Goal: Task Accomplishment & Management: Manage account settings

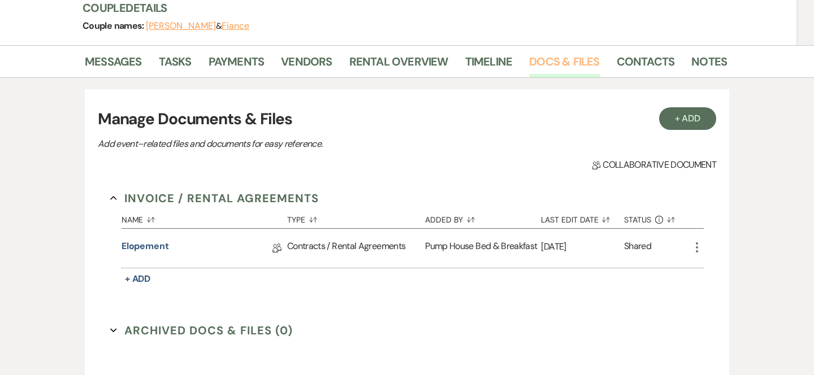
click at [548, 58] on link "Docs & Files" at bounding box center [564, 65] width 70 height 25
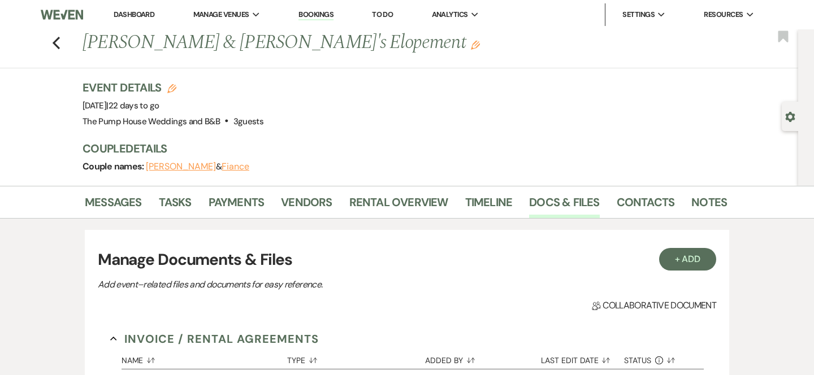
click at [178, 164] on button "[PERSON_NAME]" at bounding box center [181, 166] width 70 height 9
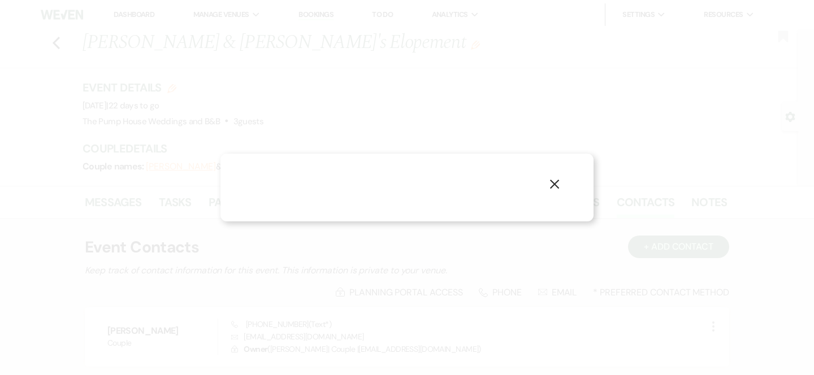
select select "1"
select select "text"
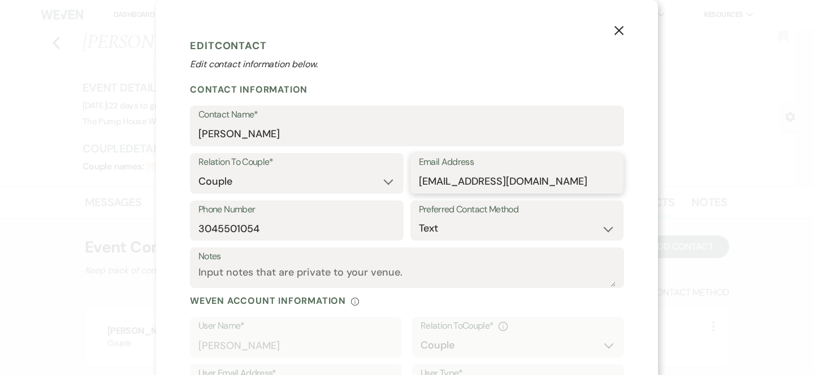
drag, startPoint x: 536, startPoint y: 181, endPoint x: 432, endPoint y: 183, distance: 103.4
click at [432, 183] on input "[EMAIL_ADDRESS][DOMAIN_NAME]" at bounding box center [517, 182] width 197 height 22
drag, startPoint x: 414, startPoint y: 178, endPoint x: 401, endPoint y: 182, distance: 13.0
click at [403, 182] on div "Relation To Couple* Couple Planner Parent of Couple Family Member Friend Other …" at bounding box center [407, 176] width 434 height 47
drag, startPoint x: 417, startPoint y: 179, endPoint x: 534, endPoint y: 176, distance: 117.6
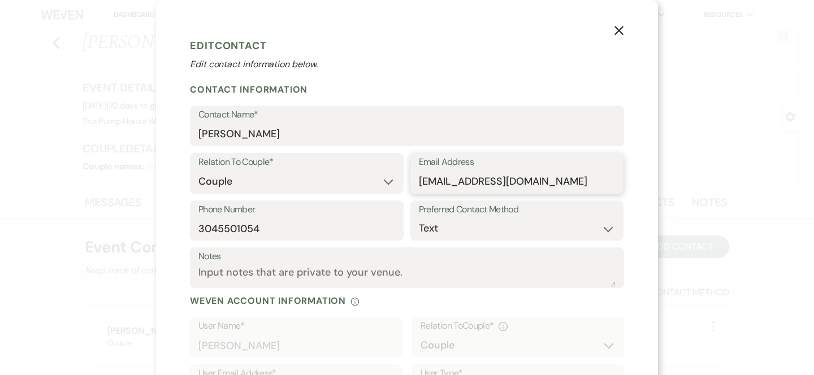
click at [535, 178] on div "Email Address [EMAIL_ADDRESS][DOMAIN_NAME]" at bounding box center [517, 173] width 214 height 41
click at [536, 186] on input "[EMAIL_ADDRESS][DOMAIN_NAME]" at bounding box center [517, 182] width 197 height 22
drag, startPoint x: 533, startPoint y: 181, endPoint x: 408, endPoint y: 185, distance: 125.0
click at [408, 185] on div "Relation To Couple* Couple Planner Parent of Couple Family Member Friend Other …" at bounding box center [407, 176] width 434 height 47
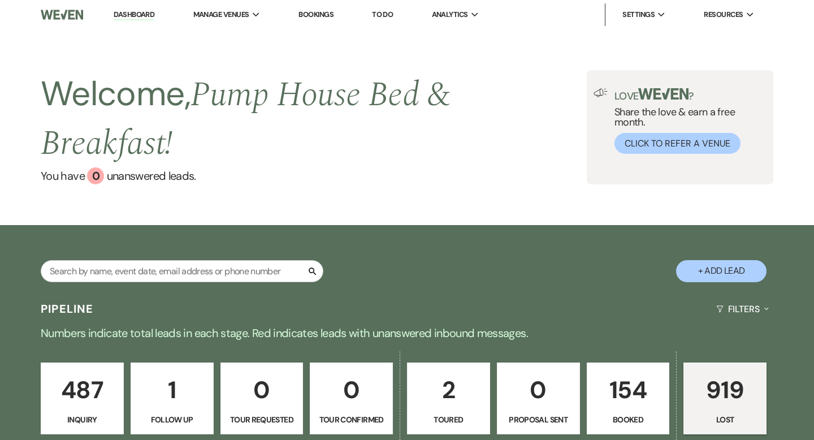
select select "8"
select select "5"
select select "8"
select select "5"
select select "8"
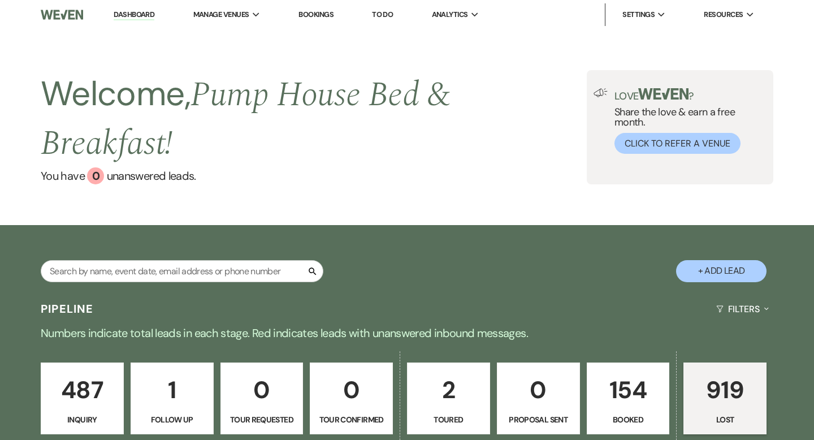
select select "5"
select select "8"
select select "10"
select select "8"
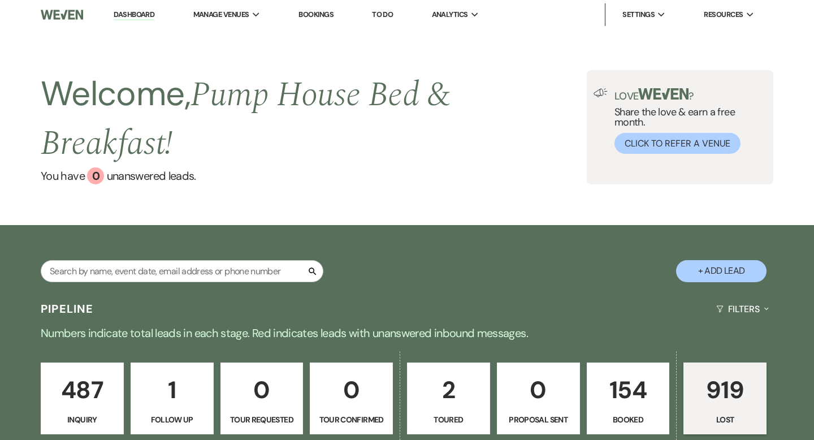
select select "5"
select select "8"
select select "5"
select select "8"
select select "5"
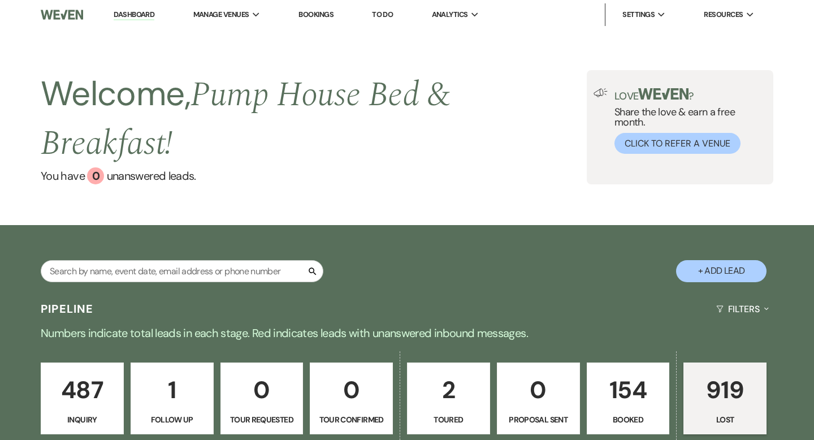
select select "8"
select select "5"
select select "8"
select select "5"
select select "8"
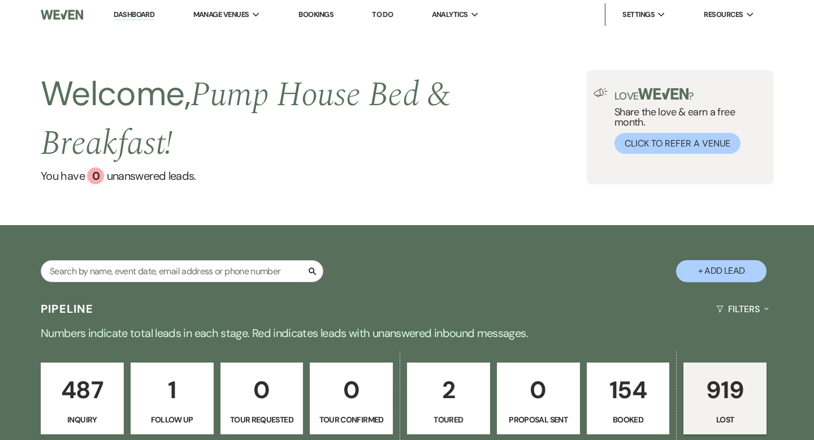
select select "5"
select select "8"
select select "5"
select select "8"
select select "5"
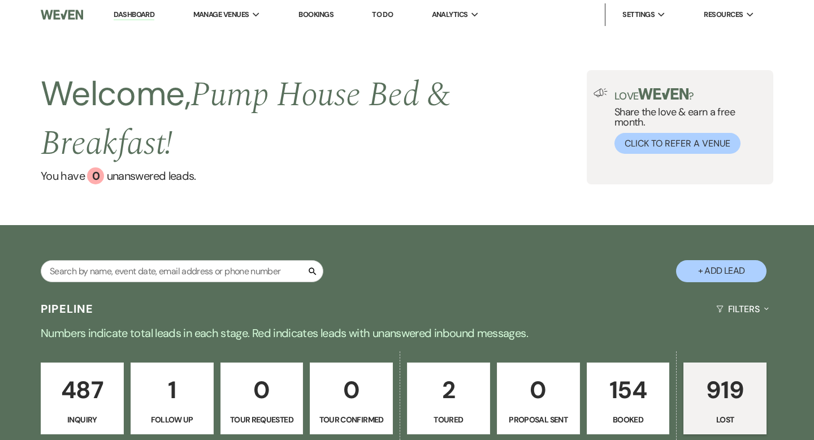
select select "8"
select select "5"
select select "8"
select select "5"
select select "8"
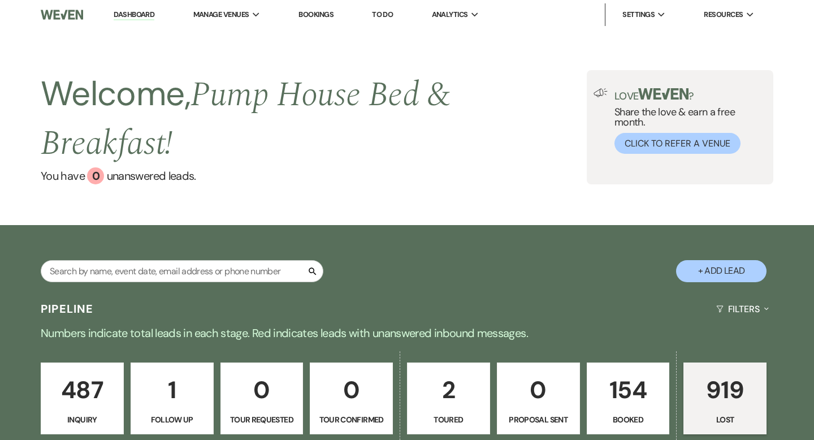
select select "5"
select select "8"
select select "5"
select select "8"
select select "5"
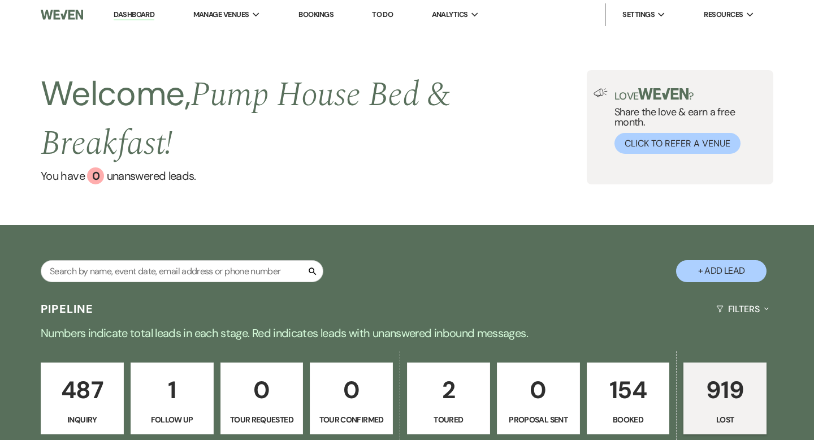
select select "8"
select select "5"
select select "8"
select select "5"
select select "8"
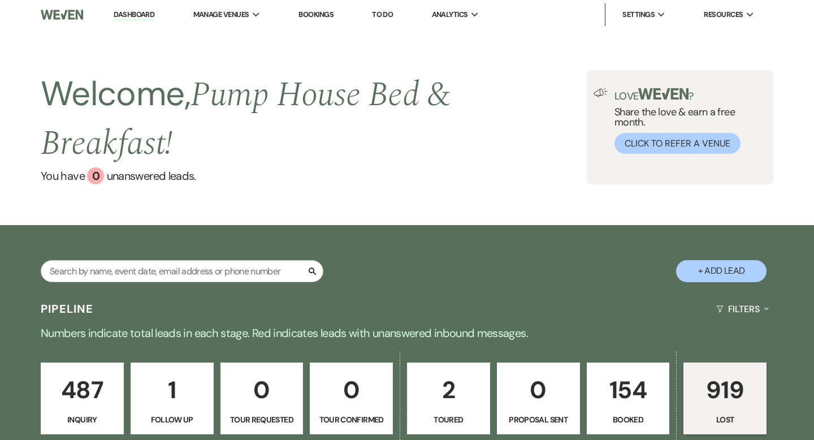
select select "5"
select select "8"
select select "5"
select select "8"
select select "5"
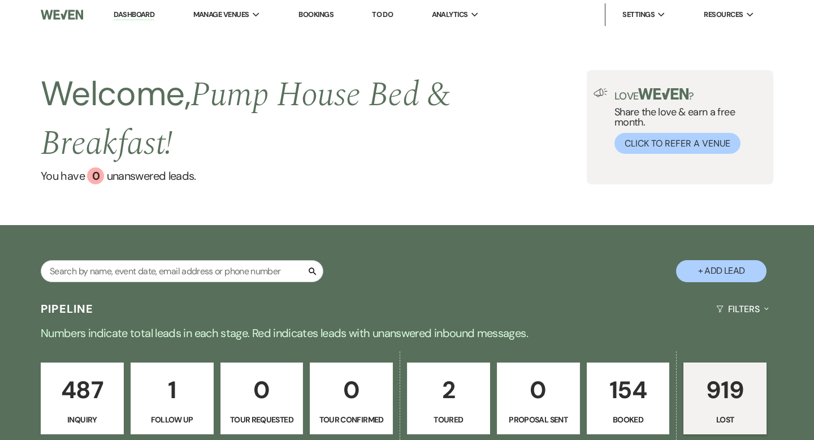
select select "8"
select select "5"
select select "8"
select select "5"
select select "8"
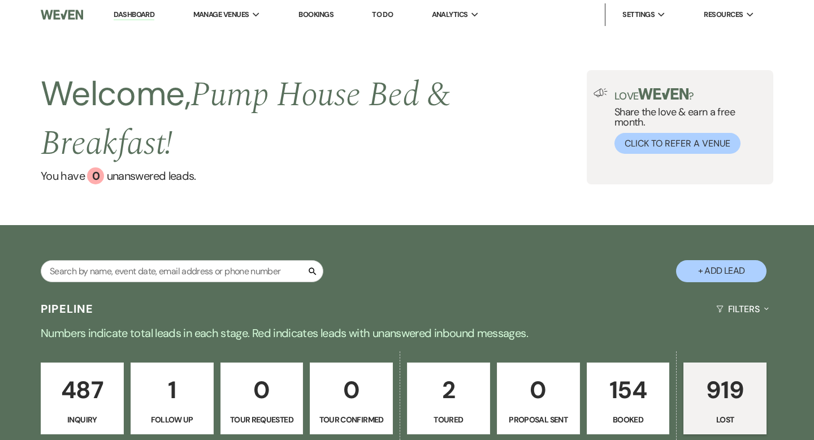
select select "5"
select select "8"
select select "10"
select select "8"
select select "5"
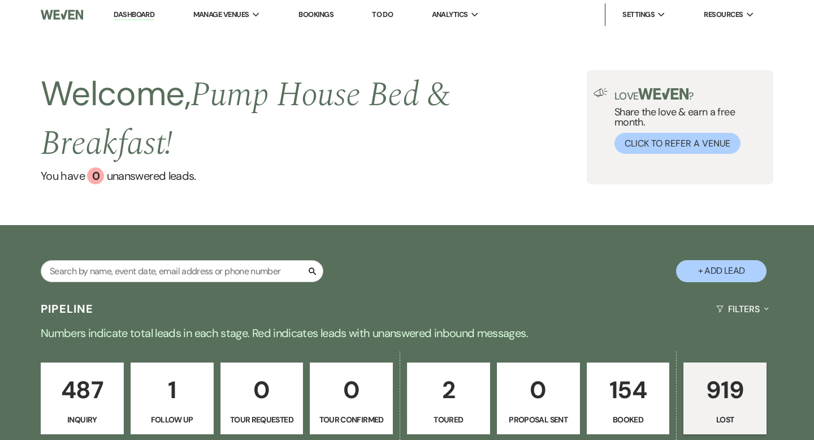
select select "8"
select select "5"
select select "8"
select select "5"
select select "8"
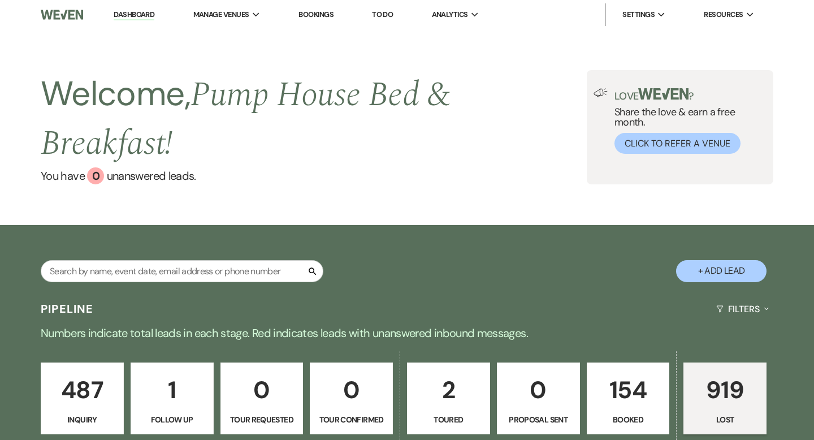
select select "5"
select select "8"
select select "5"
select select "8"
select select "5"
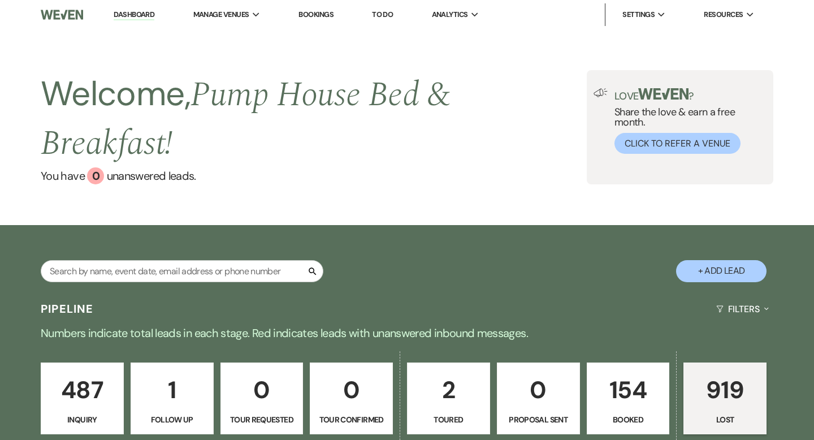
select select "8"
select select "5"
select select "8"
select select "5"
select select "8"
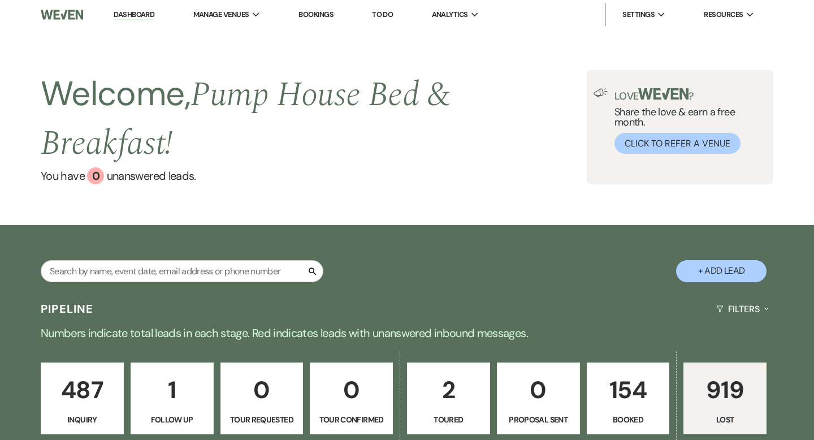
select select "5"
select select "8"
select select "5"
select select "8"
select select "5"
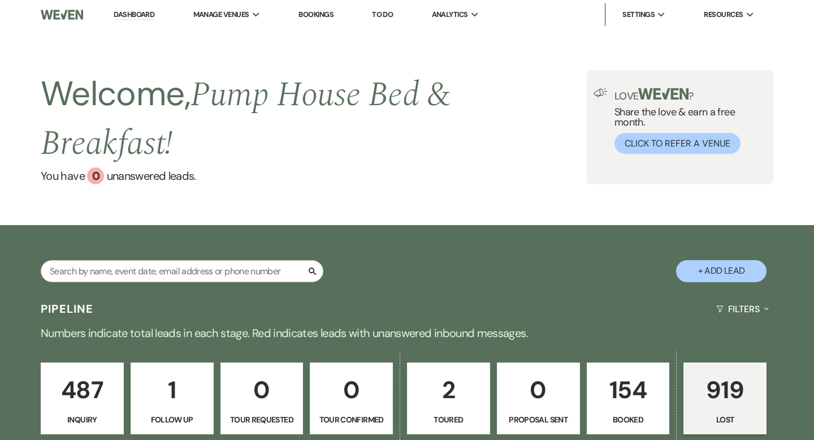
select select "8"
select select "5"
select select "8"
select select "5"
select select "8"
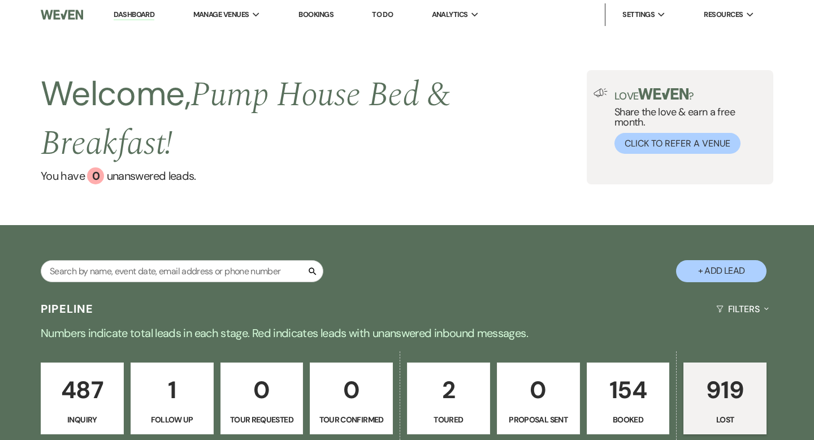
select select "6"
select select "8"
select select "5"
select select "8"
select select "5"
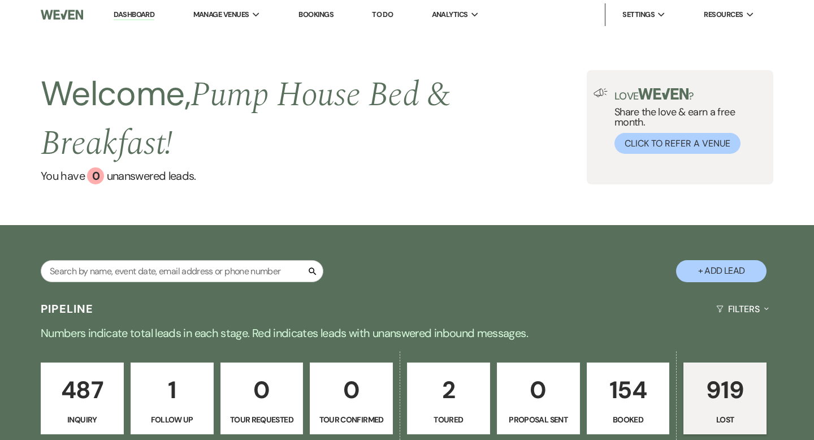
select select "8"
select select "5"
select select "8"
select select "5"
select select "8"
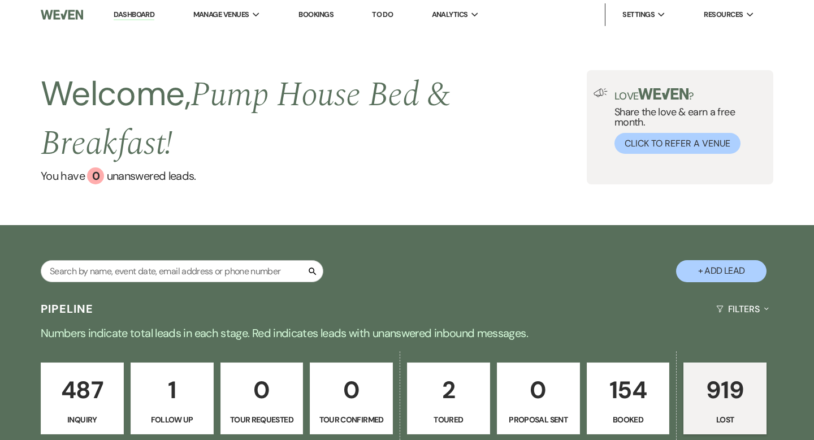
select select "5"
select select "8"
select select "5"
select select "8"
select select "5"
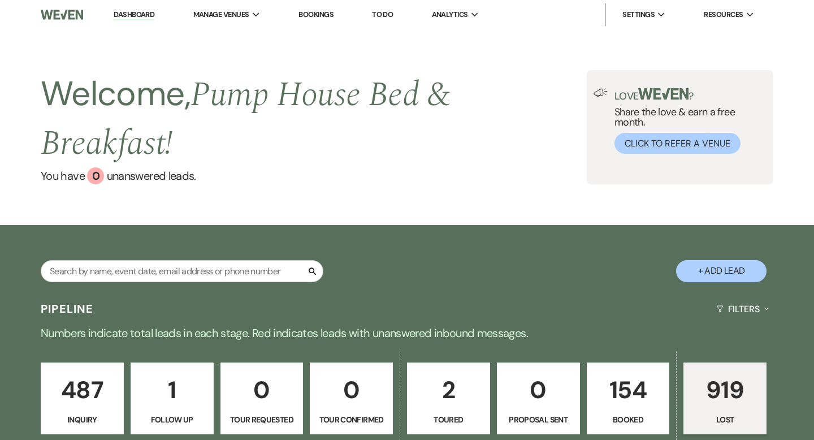
select select "8"
select select "5"
select select "8"
select select "5"
select select "8"
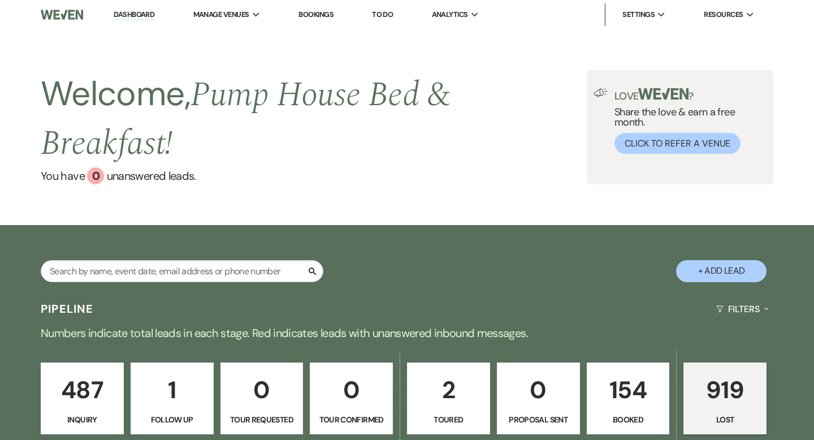
select select "5"
select select "8"
select select "10"
select select "8"
select select "5"
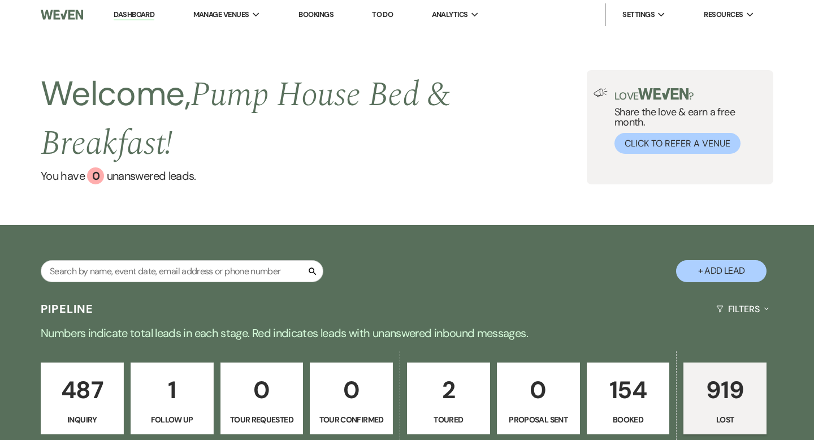
select select "8"
select select "5"
select select "8"
select select "5"
select select "8"
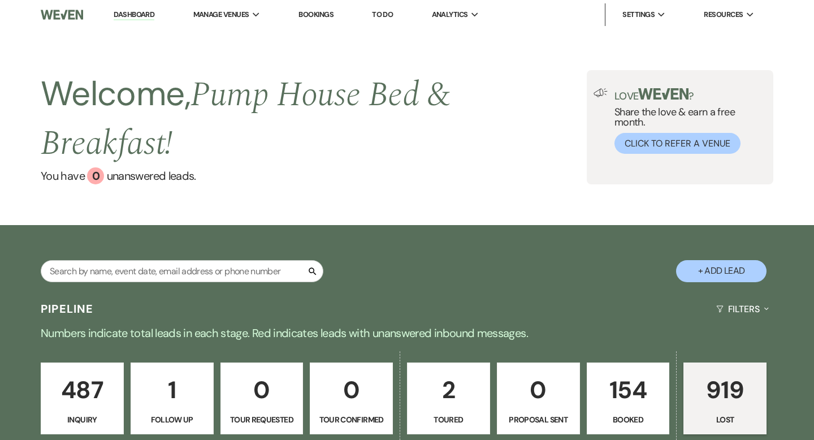
select select "8"
select select "5"
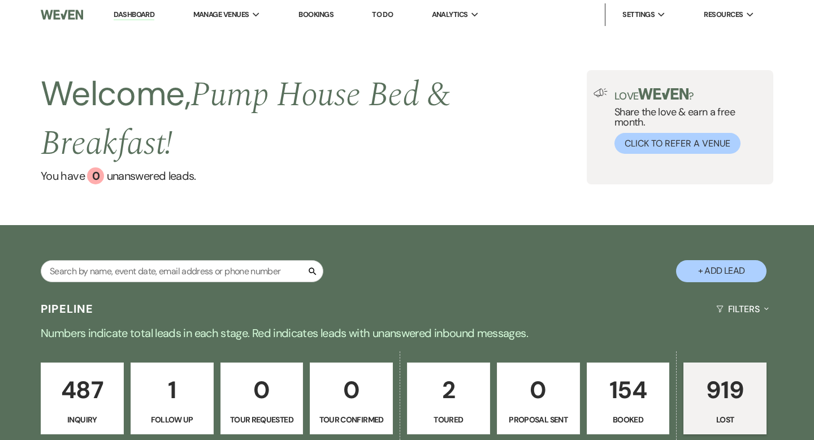
select select "8"
select select "10"
select select "8"
select select "5"
select select "8"
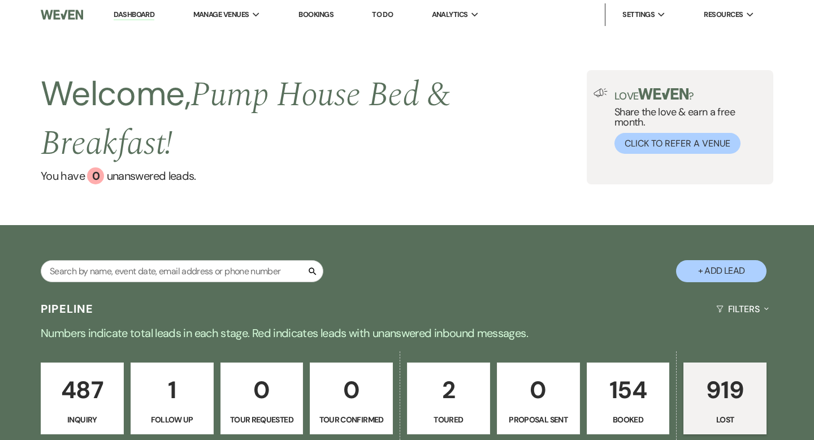
select select "5"
select select "8"
select select "1"
select select "8"
select select "5"
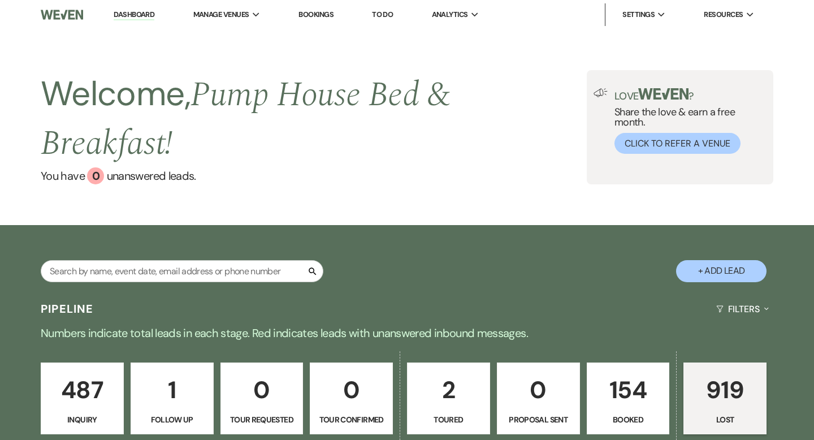
select select "8"
select select "5"
select select "8"
select select "6"
select select "8"
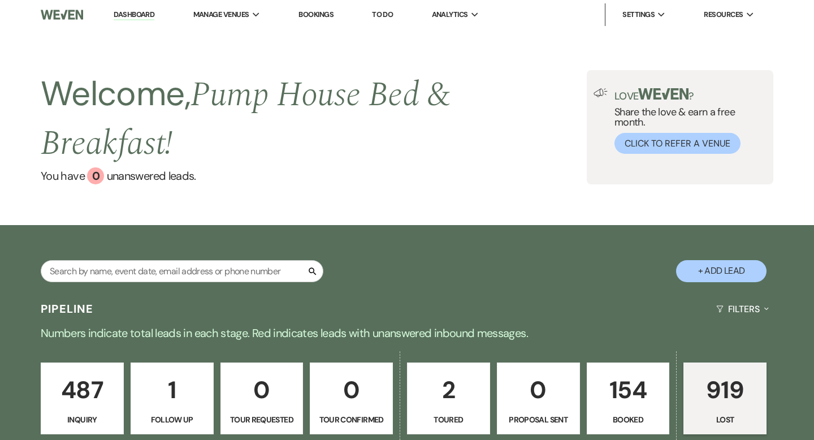
select select "8"
select select "5"
select select "8"
select select "5"
select select "8"
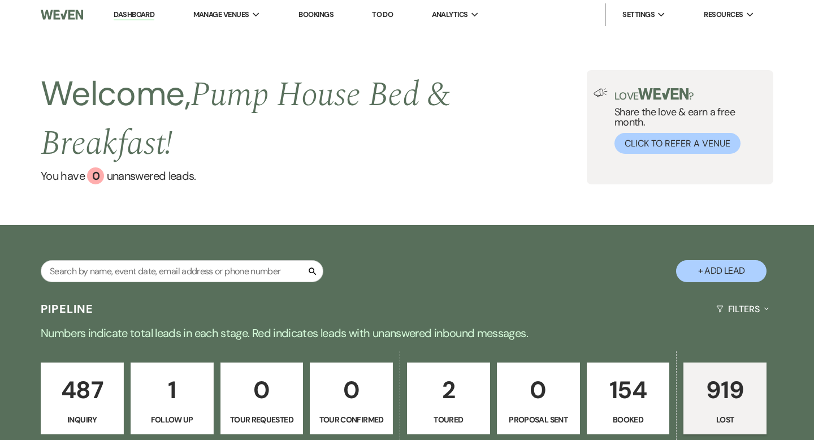
select select "5"
select select "8"
select select "6"
select select "8"
select select "5"
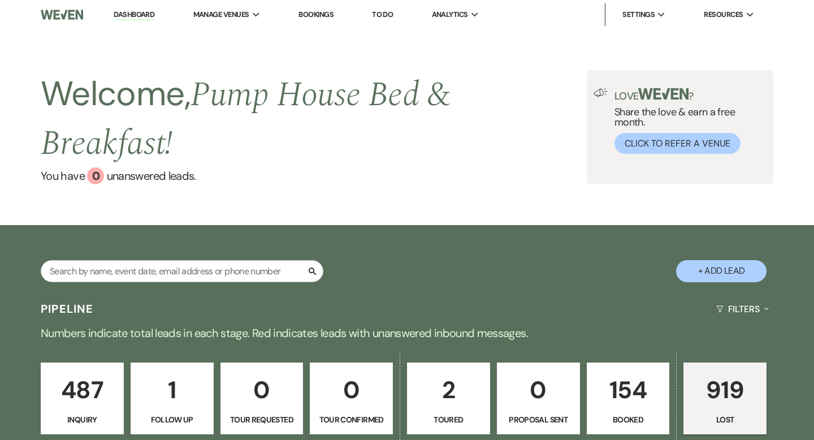
select select "8"
select select "5"
select select "8"
select select "5"
select select "8"
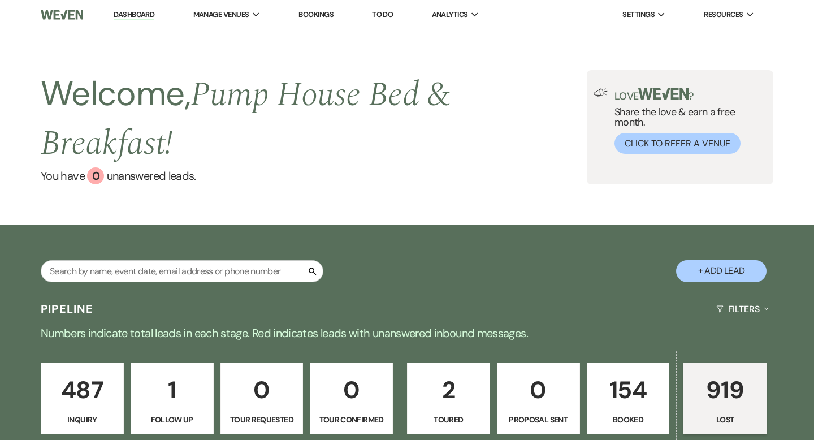
select select "5"
select select "8"
select select "5"
select select "8"
select select "5"
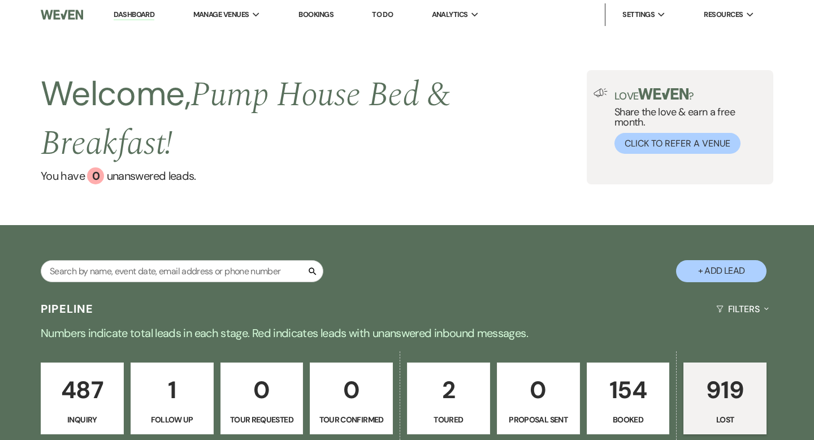
select select "8"
select select "5"
select select "8"
select select "10"
select select "8"
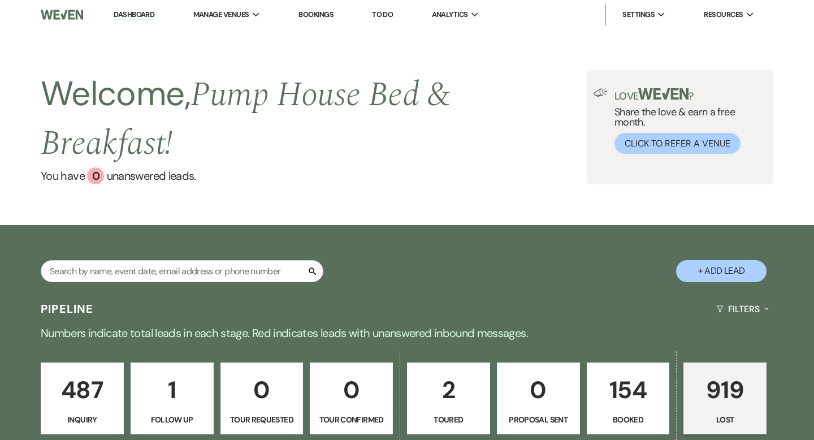
select select "5"
select select "8"
select select "1"
select select "8"
select select "5"
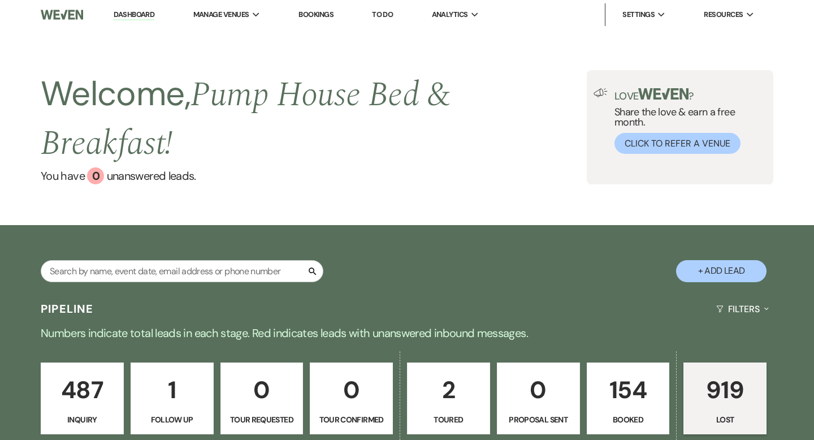
select select "8"
select select "5"
select select "8"
select select "5"
select select "8"
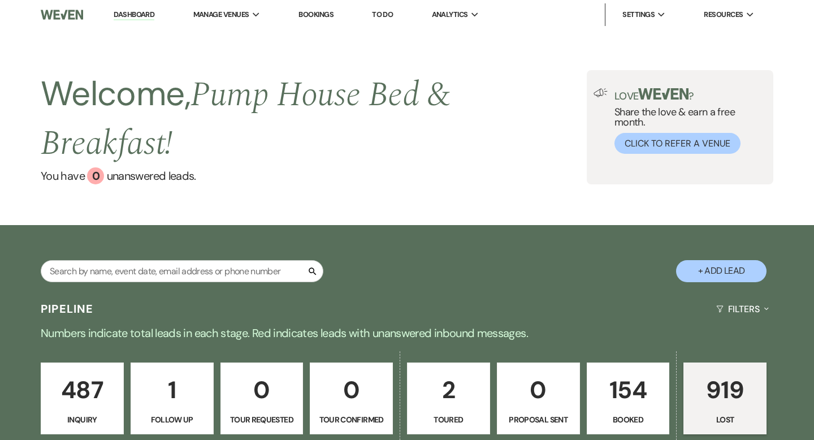
select select "10"
select select "8"
select select "5"
select select "8"
select select "5"
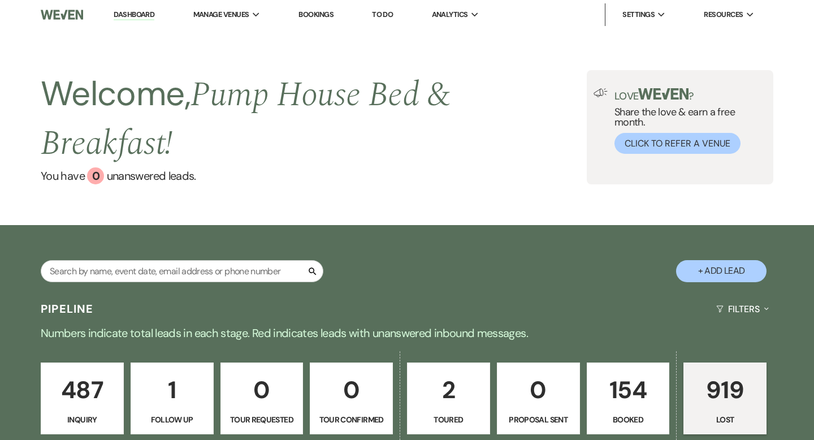
select select "8"
select select "5"
select select "8"
select select "5"
select select "8"
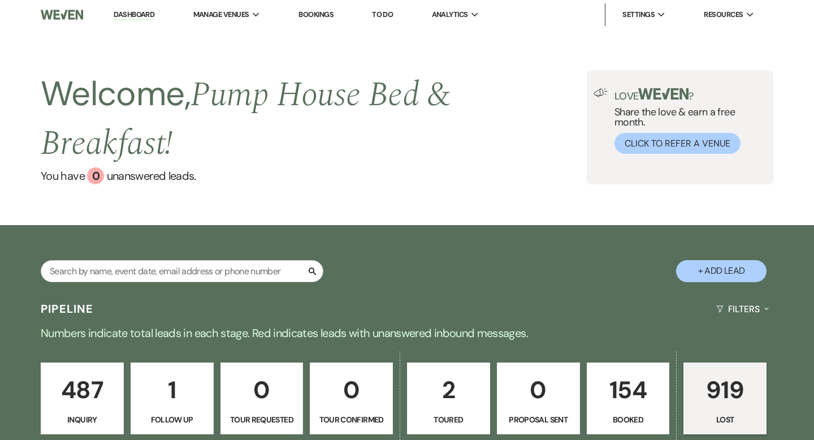
select select "5"
select select "8"
select select "5"
select select "8"
select select "5"
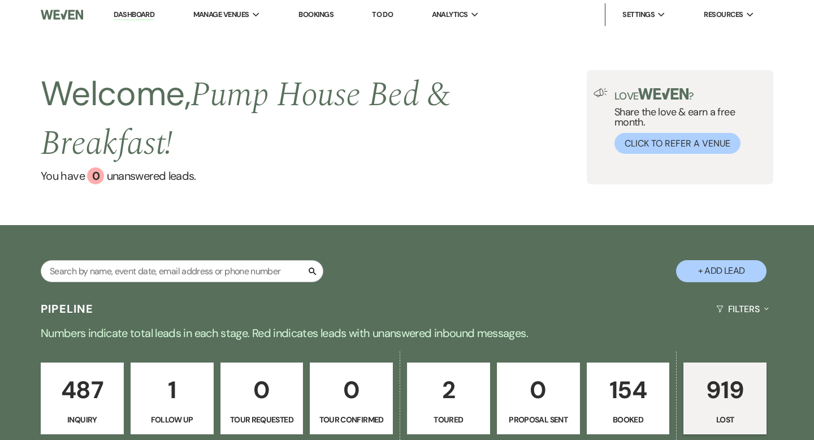
select select "8"
select select "7"
select select "8"
select select "5"
select select "8"
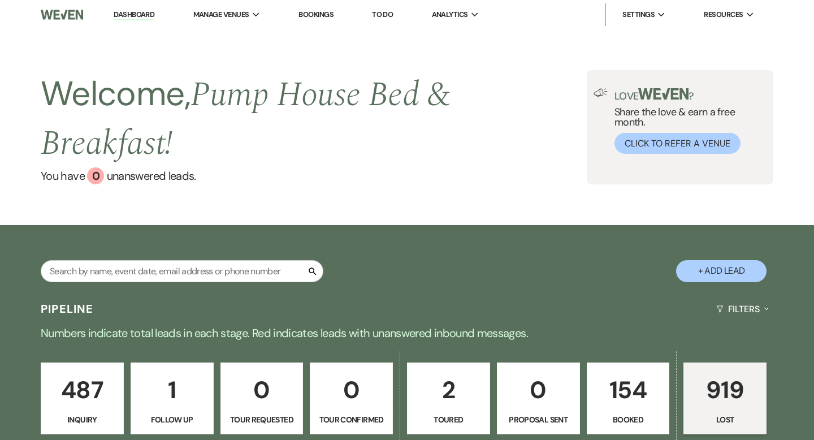
select select "11"
select select "8"
select select "5"
select select "8"
select select "5"
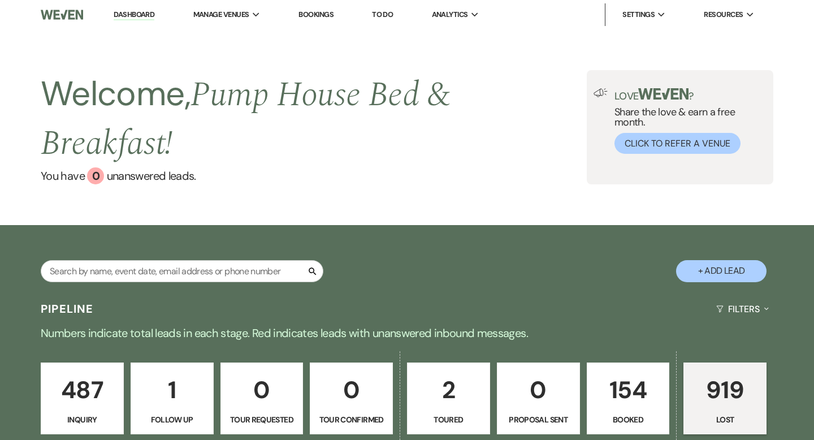
select select "8"
select select "10"
select select "8"
select select "5"
select select "8"
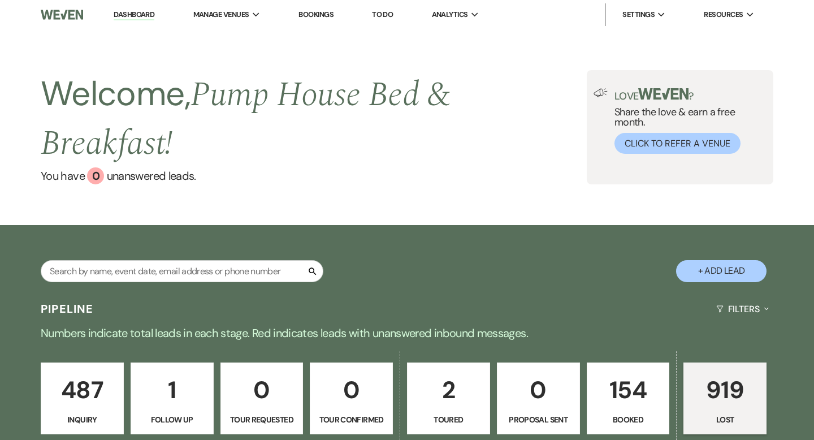
select select "5"
select select "8"
select select "5"
select select "8"
select select "5"
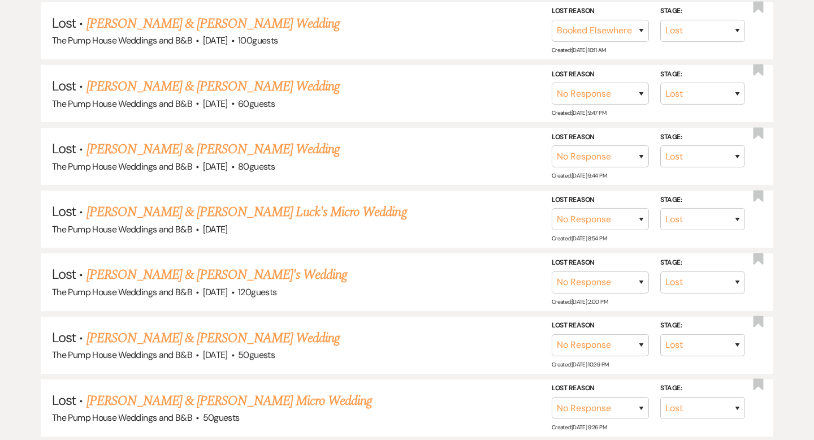
scroll to position [3165, 0]
